Goal: Task Accomplishment & Management: Manage account settings

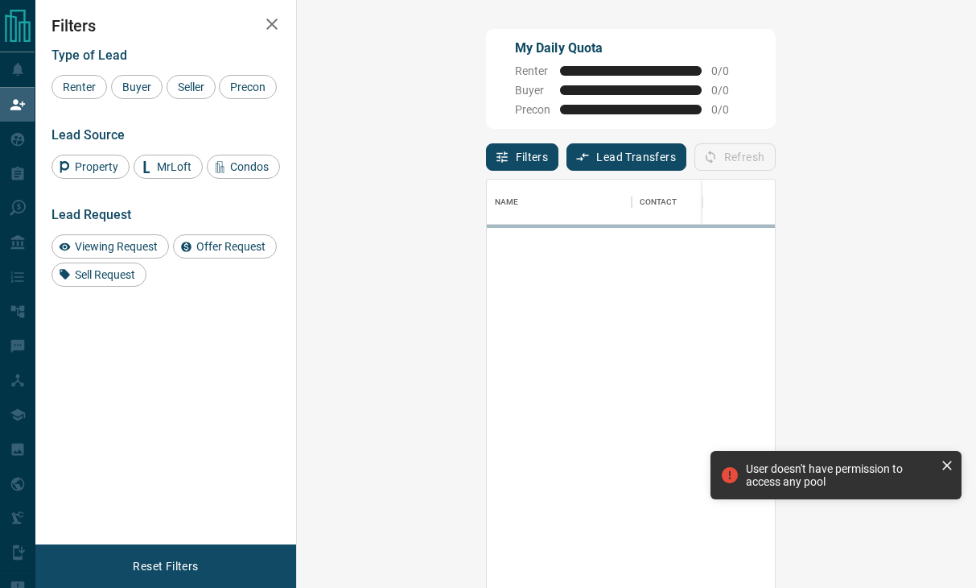
scroll to position [444, 632]
